Goal: Task Accomplishment & Management: Manage account settings

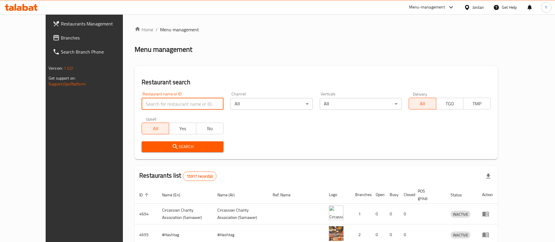
click at [147, 103] on input "search" at bounding box center [183, 104] width 82 height 12
type input "sirach"
click button "Search" at bounding box center [183, 146] width 82 height 11
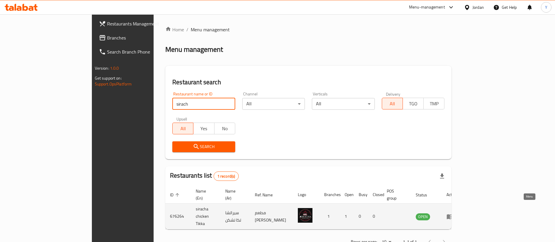
click at [453, 214] on icon "enhanced table" at bounding box center [450, 216] width 6 height 5
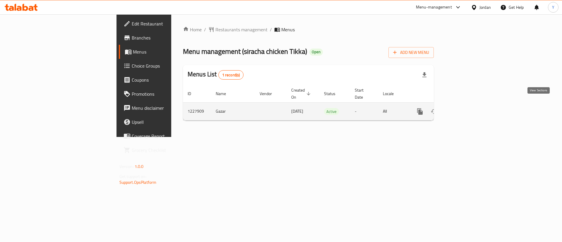
click at [466, 108] on icon "enhanced table" at bounding box center [462, 111] width 7 height 7
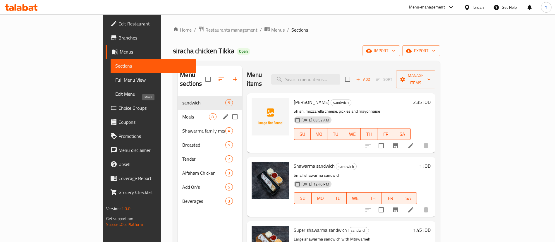
click at [182, 113] on span "Meals" at bounding box center [195, 116] width 27 height 7
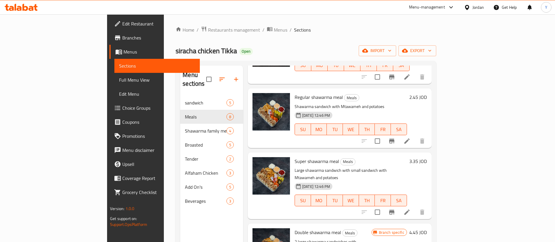
scroll to position [88, 0]
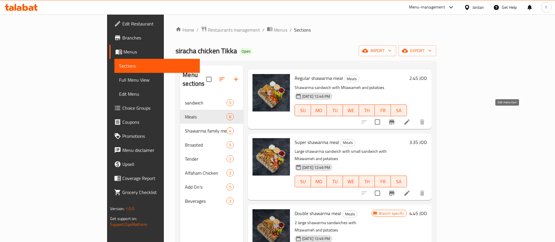
click at [411, 119] on icon at bounding box center [407, 122] width 7 height 7
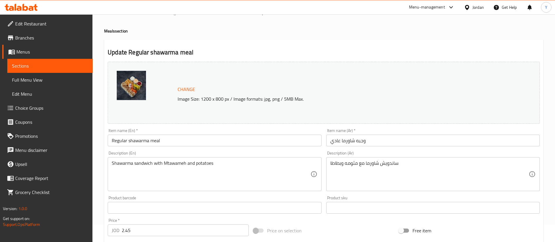
scroll to position [44, 0]
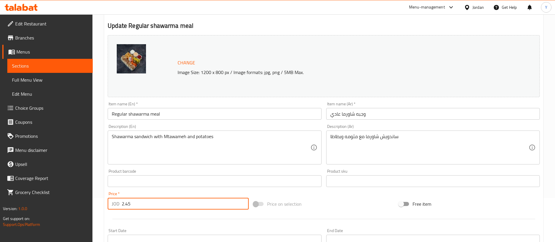
click at [127, 205] on input "2.45" at bounding box center [185, 204] width 127 height 12
type input "2.35"
click at [126, 211] on div "Price   * JOD 2.35 Price *" at bounding box center [178, 200] width 146 height 23
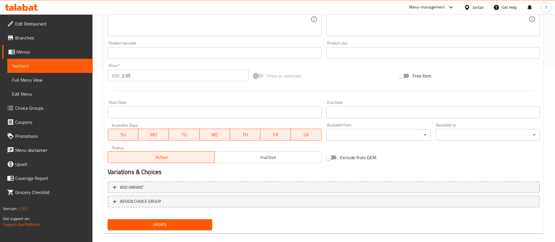
scroll to position [180, 0]
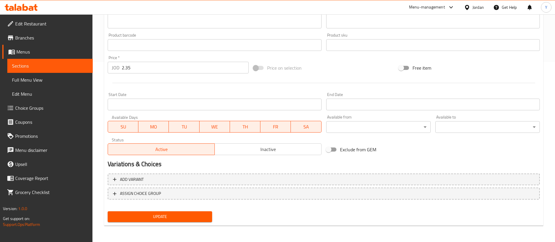
click at [166, 214] on span "Update" at bounding box center [159, 216] width 95 height 7
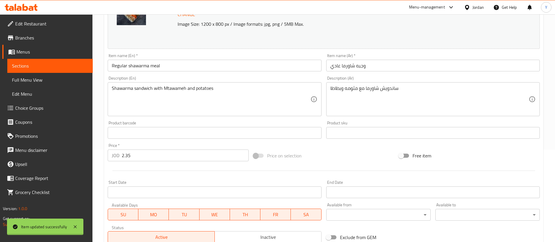
scroll to position [4, 0]
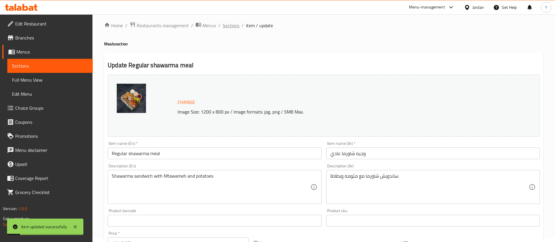
click at [230, 26] on span "Sections" at bounding box center [231, 25] width 17 height 7
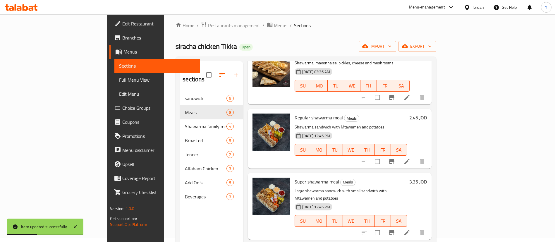
scroll to position [88, 0]
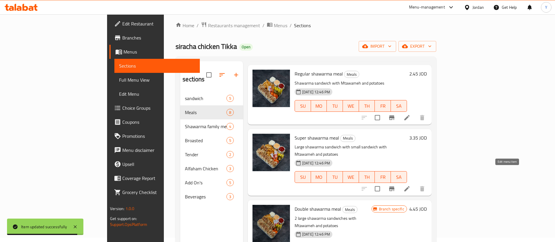
click at [411, 185] on icon at bounding box center [407, 188] width 7 height 7
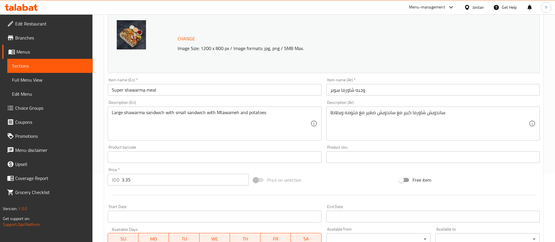
scroll to position [88, 0]
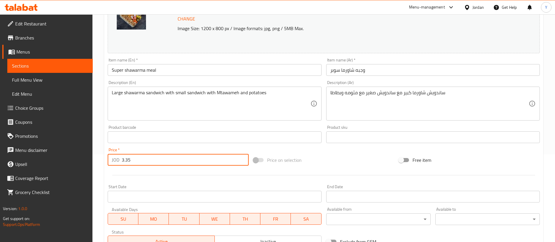
click at [126, 158] on input "3.35" at bounding box center [185, 160] width 127 height 12
type input "3.25"
click at [140, 169] on div at bounding box center [323, 175] width 437 height 14
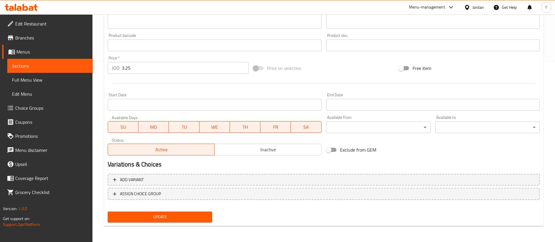
scroll to position [180, 0]
click at [168, 215] on span "Update" at bounding box center [159, 216] width 95 height 7
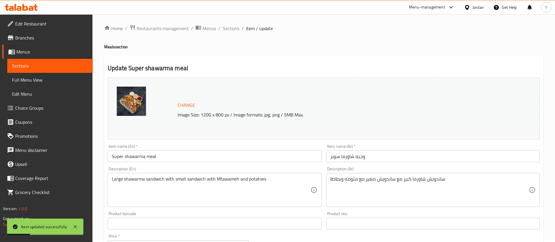
scroll to position [0, 0]
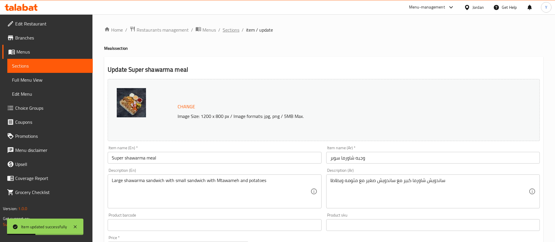
click at [236, 30] on span "Sections" at bounding box center [231, 29] width 17 height 7
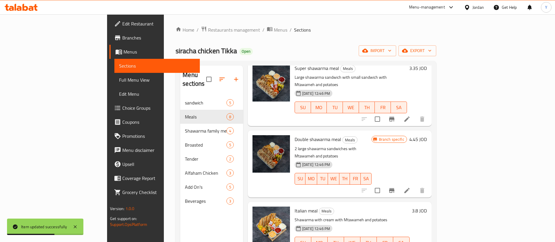
scroll to position [176, 0]
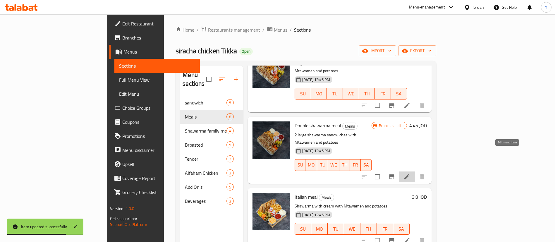
click at [411, 173] on icon at bounding box center [407, 176] width 7 height 7
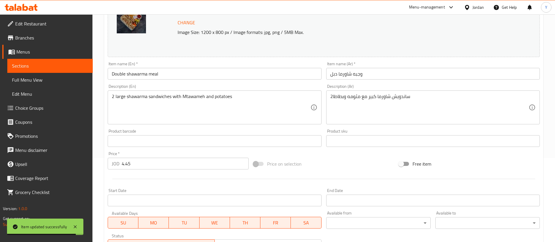
scroll to position [88, 0]
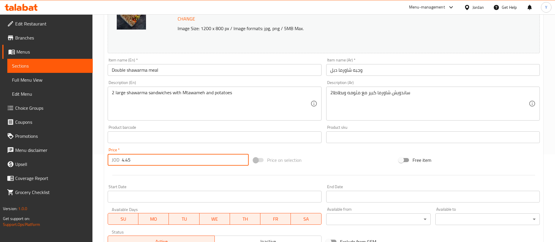
click at [127, 157] on input "4.45" at bounding box center [185, 160] width 127 height 12
type input "4.35"
click at [141, 170] on div at bounding box center [323, 175] width 437 height 14
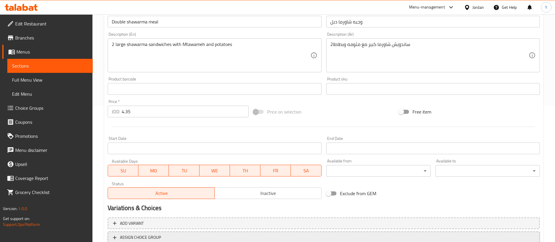
scroll to position [180, 0]
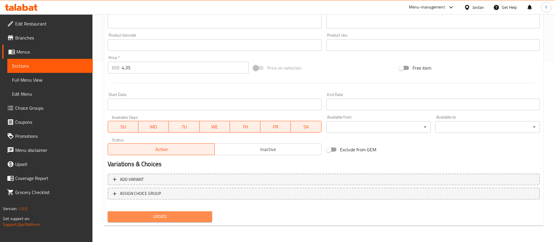
click at [157, 213] on span "Update" at bounding box center [159, 216] width 95 height 7
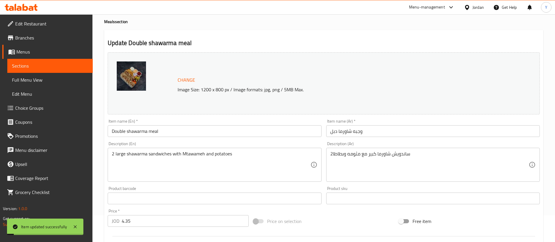
scroll to position [0, 0]
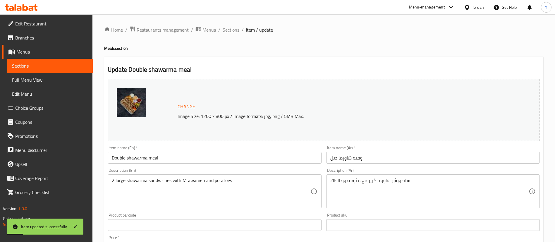
click at [233, 28] on span "Sections" at bounding box center [231, 29] width 17 height 7
